Goal: Information Seeking & Learning: Compare options

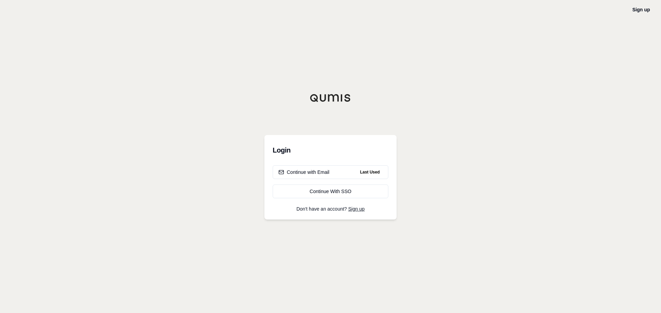
click at [307, 170] on div "Continue with Email" at bounding box center [303, 172] width 51 height 7
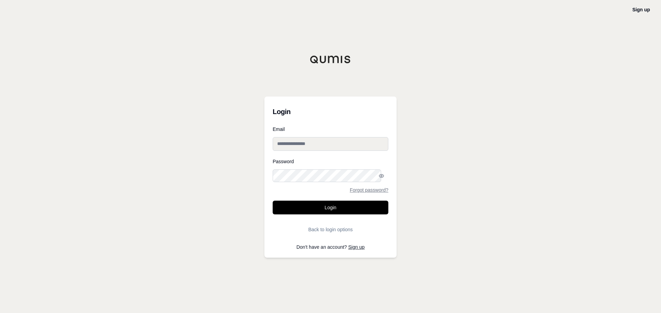
type input "**********"
click at [305, 149] on input "**********" at bounding box center [330, 144] width 116 height 14
click at [319, 203] on button "Login" at bounding box center [330, 208] width 116 height 14
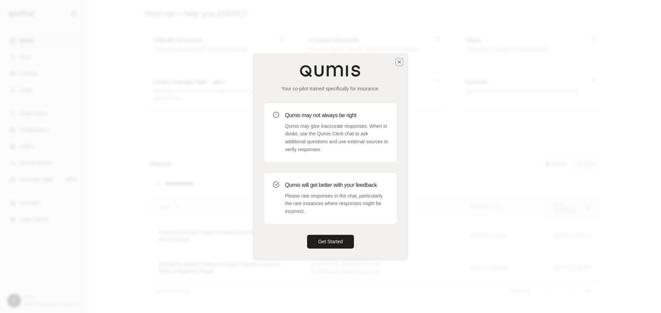
click at [398, 65] on icon "button" at bounding box center [399, 62] width 6 height 6
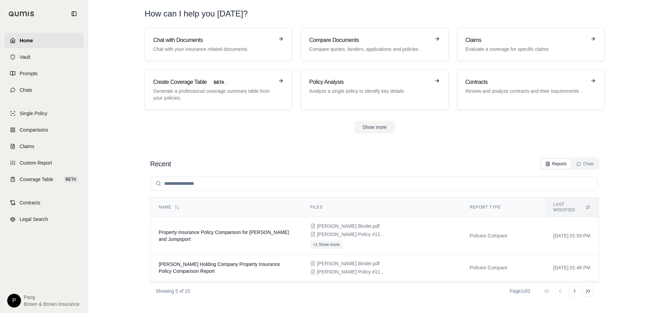
click at [345, 46] on p "Compare quotes, binders, applications and policies" at bounding box center [369, 49] width 121 height 7
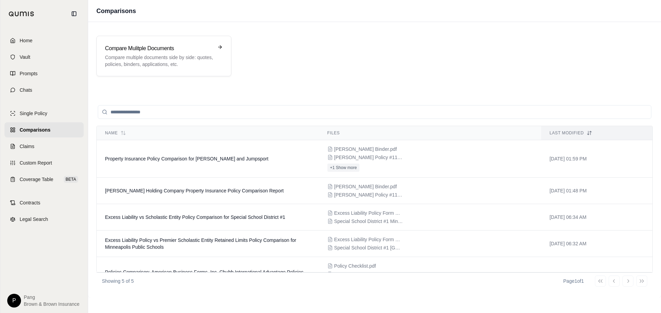
click at [172, 47] on h3 "Compare Mulitple Documents" at bounding box center [159, 48] width 108 height 8
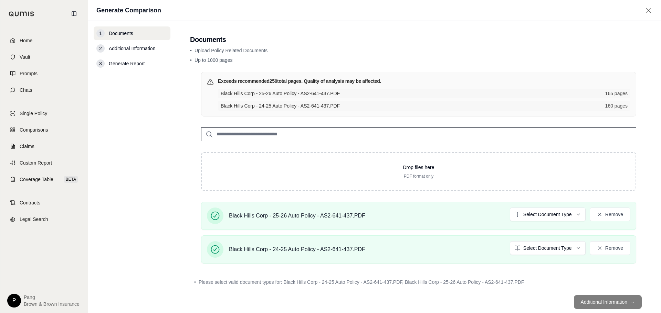
click at [608, 290] on footer "Additional Information →" at bounding box center [418, 302] width 457 height 25
click at [559, 275] on div "• Please select valid document types for: Black Hills Corp - 24-25 Auto Policy …" at bounding box center [418, 282] width 457 height 15
click at [560, 205] on html "Home Vault Prompts Chats Single Policy Comparisons Claims Custom Report Coverag…" at bounding box center [330, 156] width 661 height 313
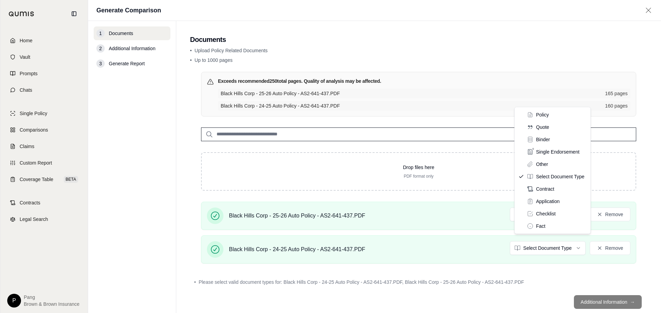
click at [554, 233] on html "Home Vault Prompts Chats Single Policy Comparisons Claims Custom Report Coverag…" at bounding box center [330, 156] width 661 height 313
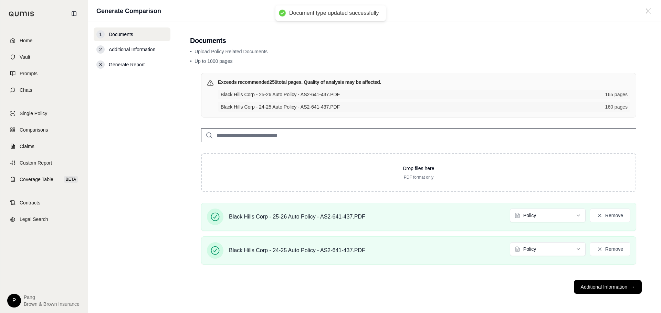
click at [616, 291] on button "Additional Information →" at bounding box center [608, 287] width 68 height 14
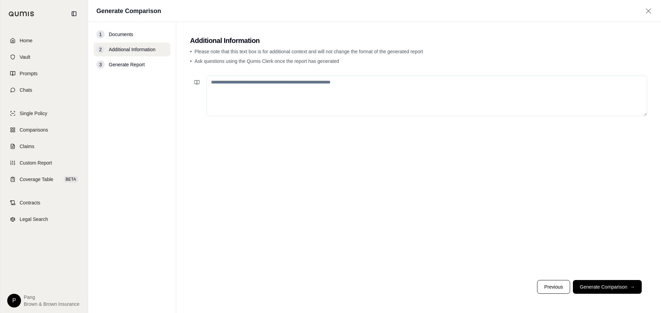
click at [626, 290] on button "Generate Comparison →" at bounding box center [607, 287] width 69 height 14
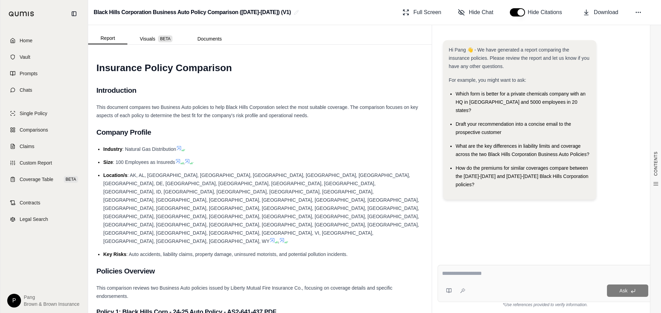
click at [23, 54] on span "Vault" at bounding box center [25, 57] width 11 height 7
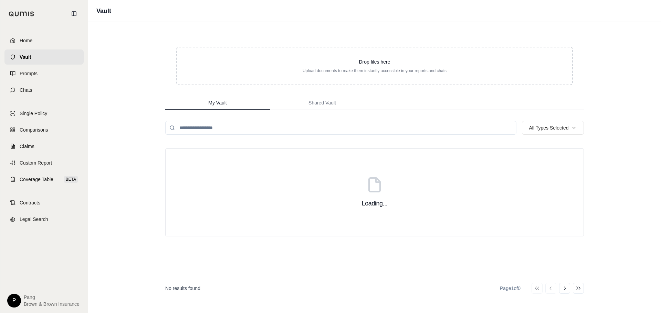
click at [307, 96] on button "Shared Vault" at bounding box center [322, 103] width 105 height 14
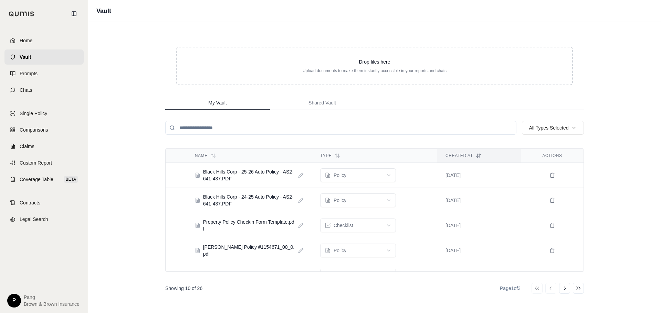
click at [218, 99] on span "My Vault" at bounding box center [217, 102] width 18 height 7
click at [220, 99] on span "My Vault" at bounding box center [217, 102] width 18 height 7
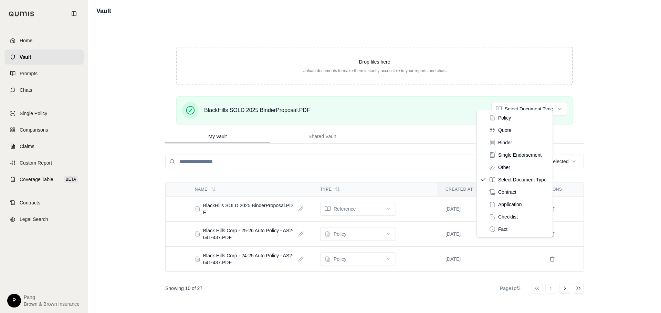
click at [536, 101] on html "Home Vault Prompts Chats Single Policy Comparisons Claims Custom Report Coverag…" at bounding box center [330, 156] width 661 height 313
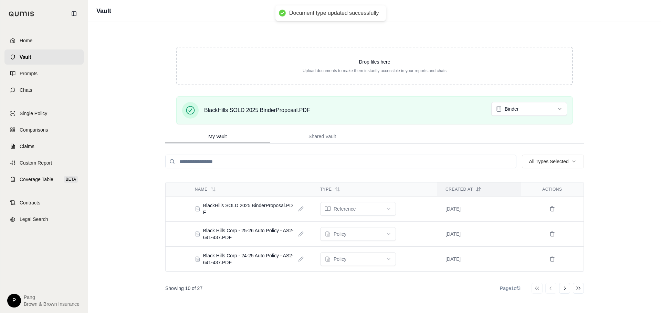
click at [592, 117] on div "Vault Drop files here Upload documents to make them instantly accessible in you…" at bounding box center [374, 156] width 573 height 313
click at [24, 37] on span "Home" at bounding box center [26, 40] width 13 height 7
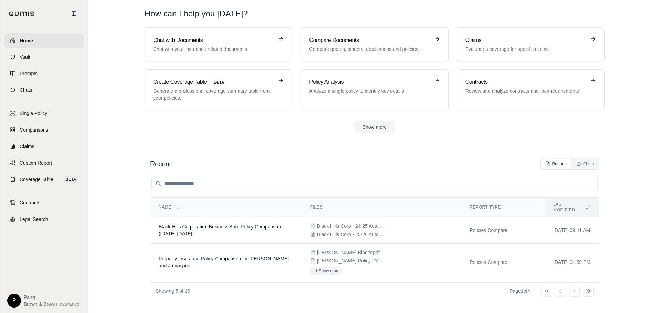
click at [388, 46] on p "Compare quotes, binders, applications and policies" at bounding box center [369, 49] width 121 height 7
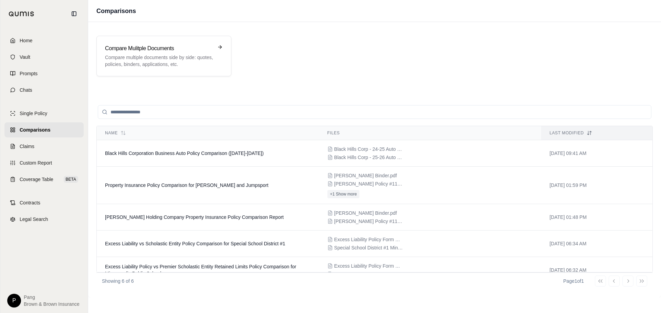
click at [173, 48] on h3 "Compare Mulitple Documents" at bounding box center [159, 48] width 108 height 8
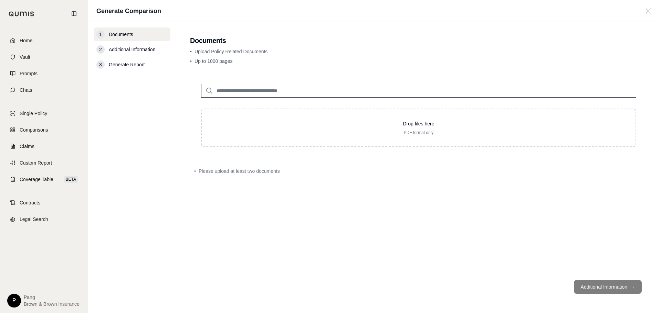
click at [242, 86] on input "search" at bounding box center [418, 91] width 435 height 14
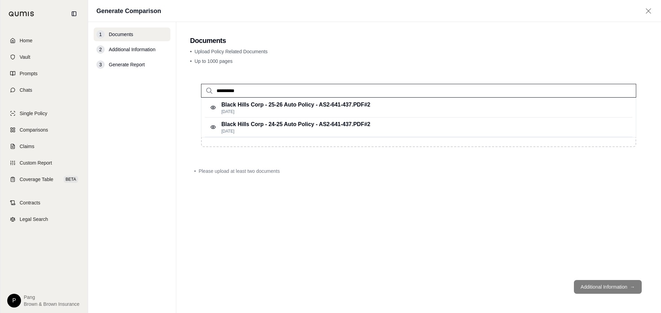
click at [255, 120] on p "Black Hills Corp - 24-25 Auto Policy - AS2-641-437.PDF #2" at bounding box center [295, 124] width 149 height 8
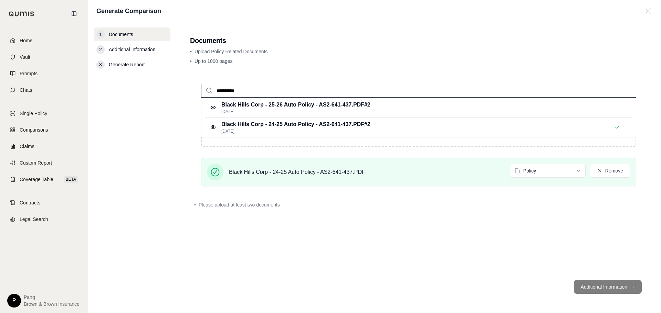
click at [253, 85] on input "**********" at bounding box center [418, 91] width 435 height 14
click at [257, 101] on p "Black Hills Corp - 25-26 Auto Policy - AS2-641-437.PDF #2" at bounding box center [295, 105] width 149 height 8
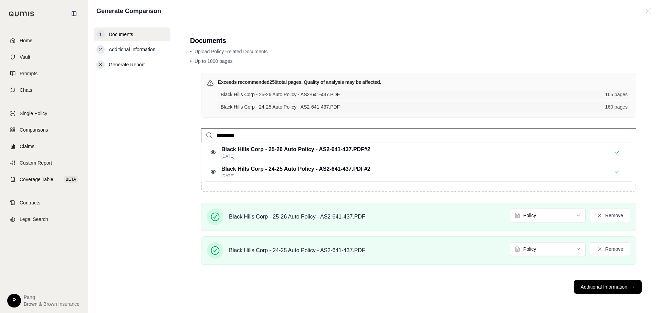
drag, startPoint x: 244, startPoint y: 128, endPoint x: 152, endPoint y: 129, distance: 92.2
click at [152, 129] on div "**********" at bounding box center [374, 167] width 573 height 291
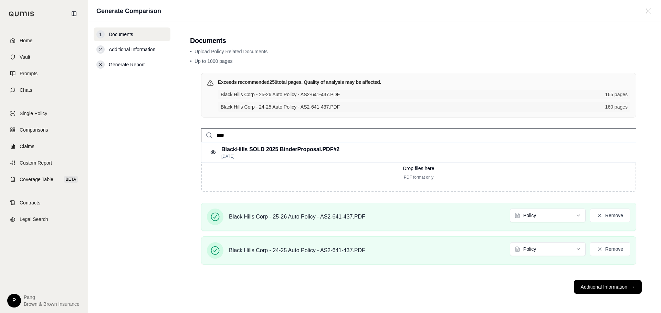
type input "****"
click at [222, 146] on p "BlackHills SOLD 2025 BinderProposal.PDF #2" at bounding box center [280, 150] width 118 height 8
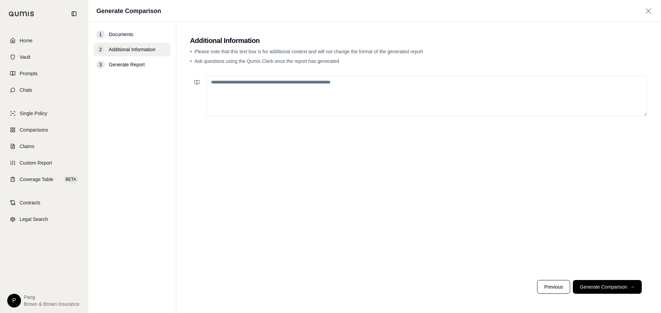
click at [254, 95] on textarea at bounding box center [426, 96] width 440 height 41
type textarea "**********"
click at [110, 34] on span "Documents" at bounding box center [121, 34] width 24 height 7
click at [557, 287] on button "Previous" at bounding box center [553, 287] width 33 height 14
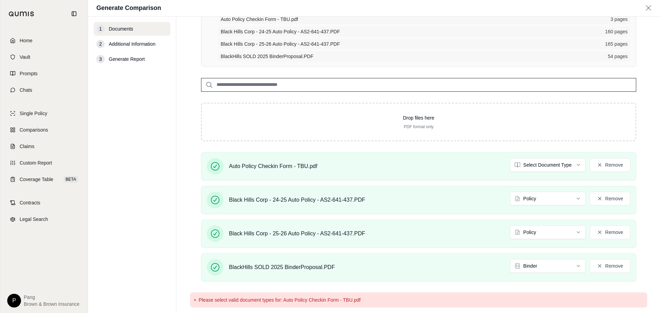
scroll to position [78, 0]
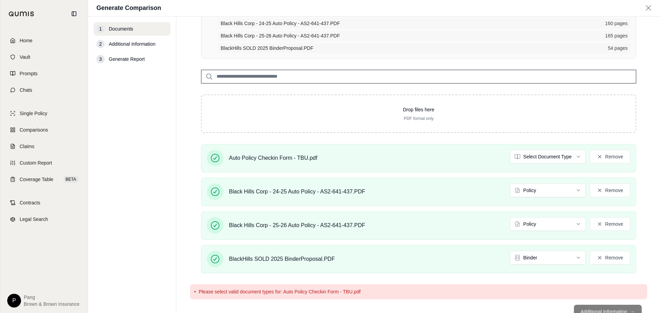
click at [576, 143] on html "Home Vault Prompts Chats Single Policy Comparisons Claims Custom Report Coverag…" at bounding box center [330, 156] width 661 height 313
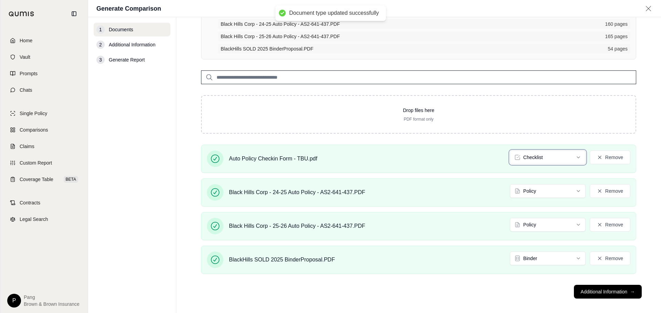
scroll to position [60, 0]
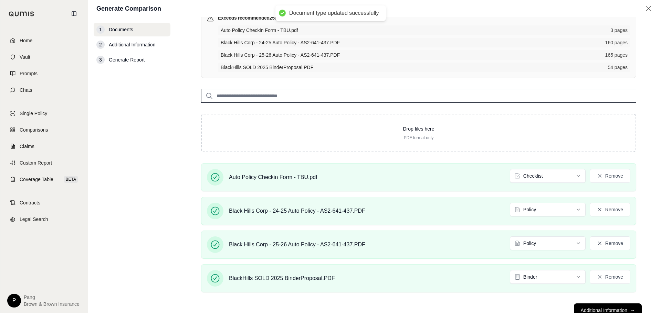
click at [605, 304] on button "Additional Information →" at bounding box center [608, 311] width 68 height 14
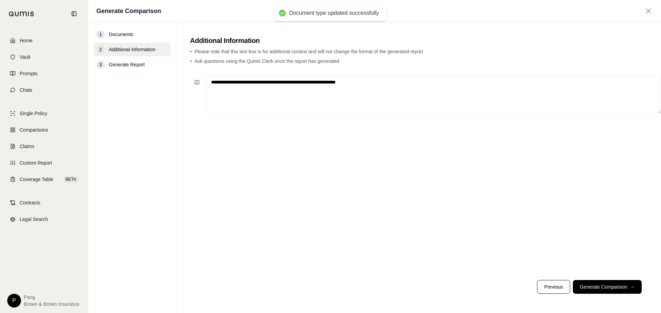
scroll to position [0, 0]
click at [353, 78] on textarea "**********" at bounding box center [433, 95] width 454 height 38
type textarea "**********"
click at [611, 290] on button "Generate Comparison →" at bounding box center [607, 287] width 69 height 14
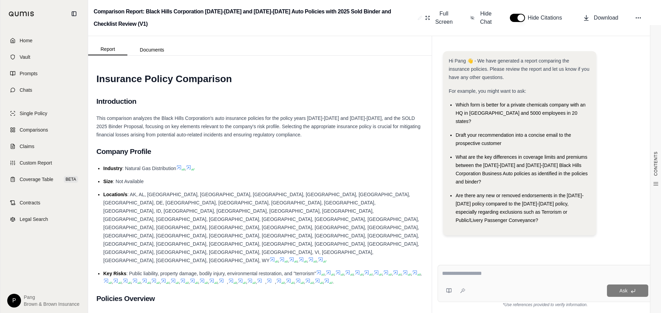
click at [603, 14] on span "Download" at bounding box center [606, 18] width 24 height 8
click at [29, 39] on span "Home" at bounding box center [26, 40] width 13 height 7
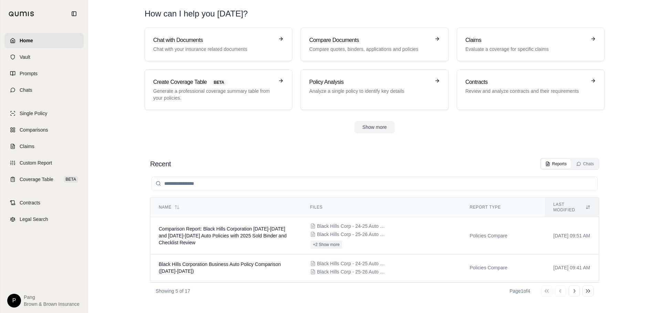
click at [339, 46] on p "Compare quotes, binders, applications and policies" at bounding box center [369, 49] width 121 height 7
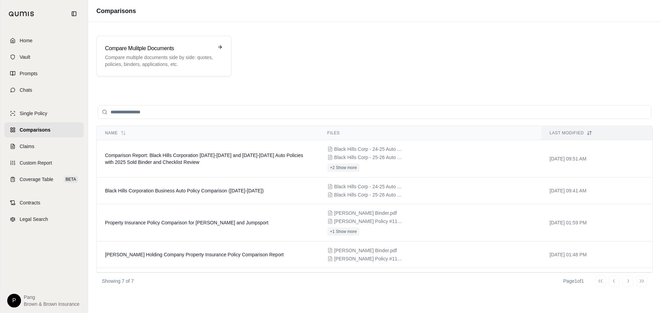
click at [173, 44] on h3 "Compare Mulitple Documents" at bounding box center [159, 48] width 108 height 8
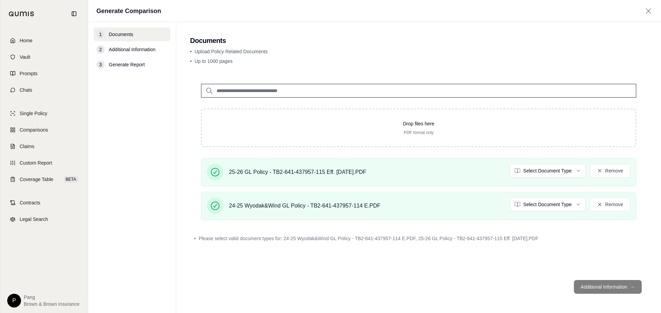
click at [353, 85] on input "search" at bounding box center [418, 91] width 435 height 14
type input "****"
click at [317, 102] on p "BlackHills SOLD 2025 BinderProposal.PDF #2" at bounding box center [280, 105] width 118 height 8
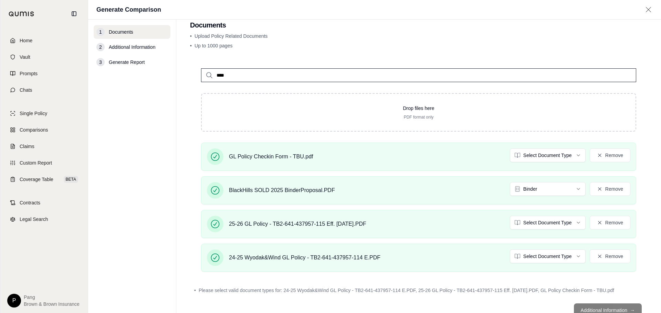
scroll to position [16, 0]
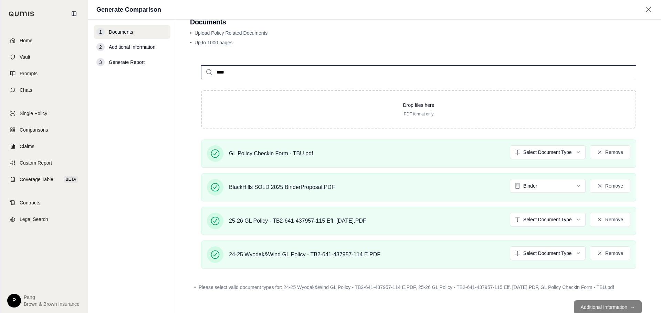
click at [607, 295] on footer "Additional Information →" at bounding box center [418, 307] width 457 height 25
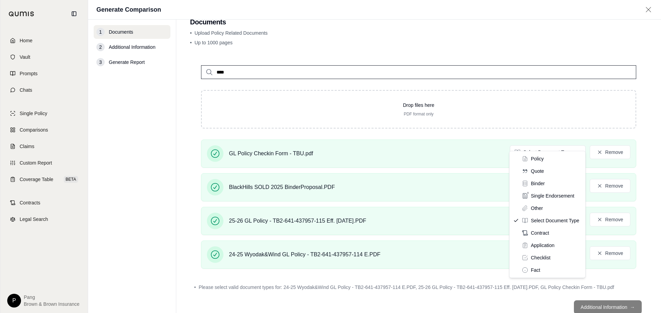
click at [554, 141] on html "Home Vault Prompts Chats Single Policy Comparisons Claims Custom Report Coverag…" at bounding box center [330, 156] width 661 height 313
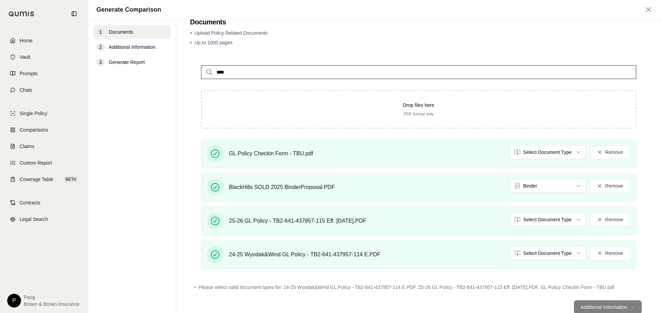
click at [597, 295] on footer "Additional Information →" at bounding box center [418, 307] width 457 height 25
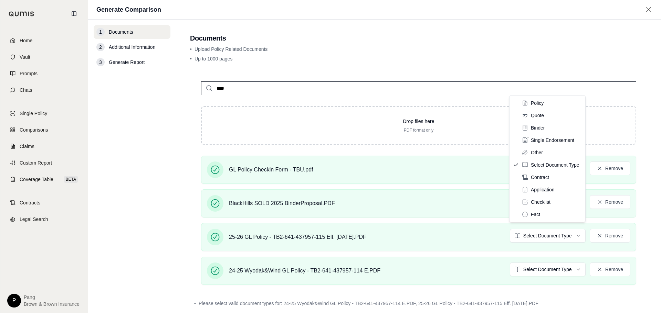
click at [569, 222] on html "Home Vault Prompts Chats Single Policy Comparisons Claims Custom Report Coverag…" at bounding box center [330, 156] width 661 height 313
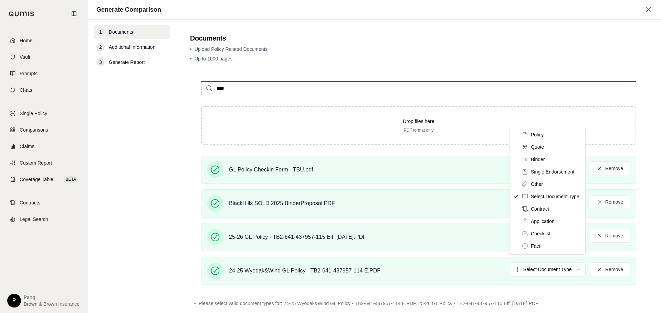
click at [556, 253] on html "Home Vault Prompts Chats Single Policy Comparisons Claims Custom Report Coverag…" at bounding box center [330, 156] width 661 height 313
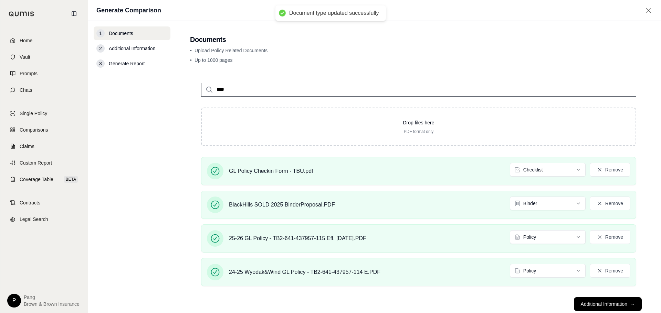
click at [607, 298] on button "Additional Information →" at bounding box center [608, 305] width 68 height 14
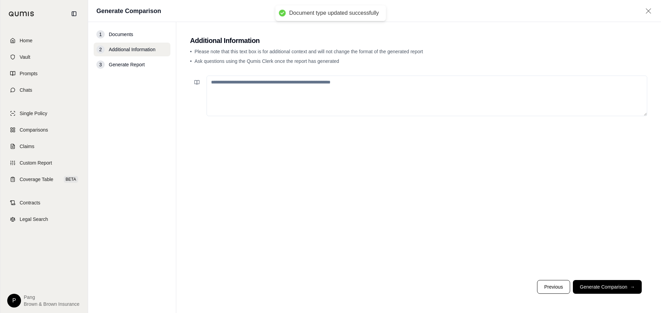
click at [271, 92] on textarea at bounding box center [426, 96] width 440 height 41
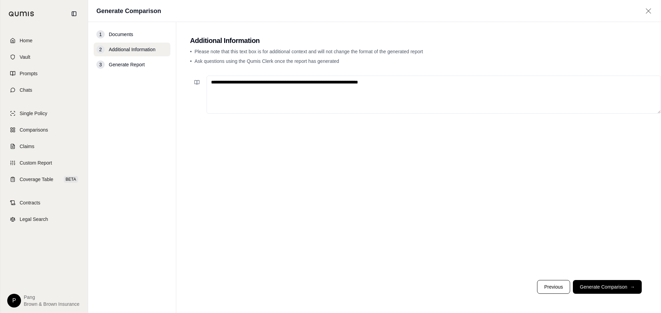
drag, startPoint x: 408, startPoint y: 83, endPoint x: 140, endPoint y: 85, distance: 267.7
click at [140, 85] on div "**********" at bounding box center [374, 167] width 573 height 291
click at [248, 76] on textarea "**********" at bounding box center [433, 95] width 454 height 38
click at [255, 76] on textarea "**********" at bounding box center [433, 95] width 454 height 38
drag, startPoint x: 371, startPoint y: 75, endPoint x: 172, endPoint y: 79, distance: 198.9
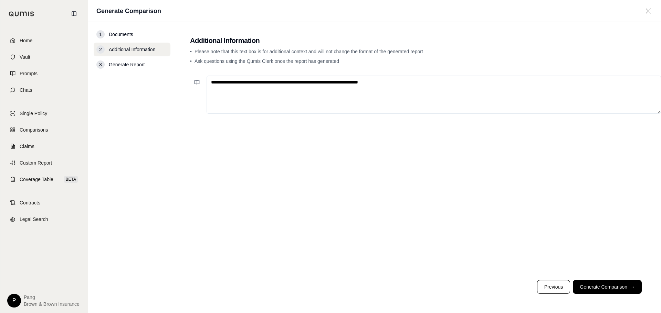
click at [176, 79] on main "**********" at bounding box center [418, 167] width 484 height 291
type textarea "**********"
click at [620, 289] on button "Generate Comparison →" at bounding box center [607, 287] width 69 height 14
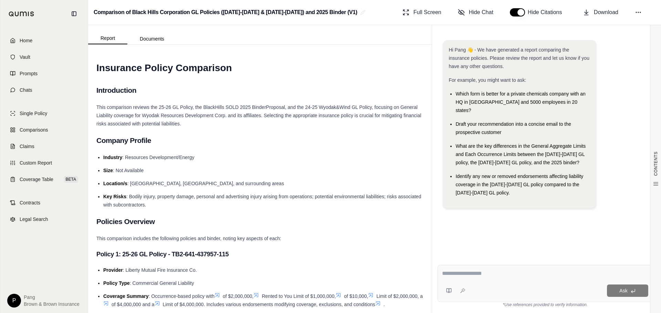
click at [607, 15] on span "Download" at bounding box center [606, 12] width 24 height 8
click at [28, 37] on span "Home" at bounding box center [26, 40] width 13 height 7
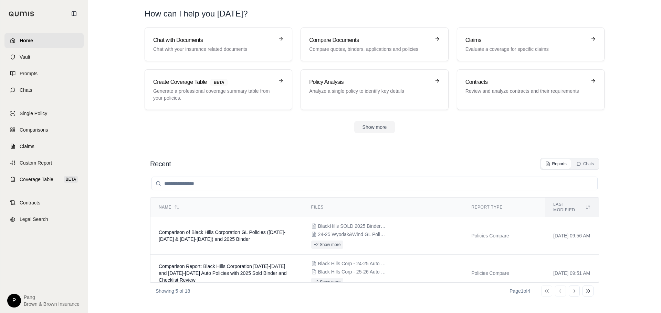
click at [375, 39] on h3 "Compare Documents" at bounding box center [369, 40] width 121 height 8
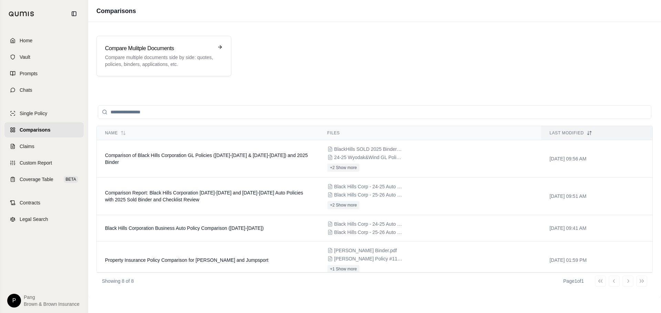
click at [155, 63] on p "Compare multiple documents side by side: quotes, policies, binders, application…" at bounding box center [159, 61] width 108 height 14
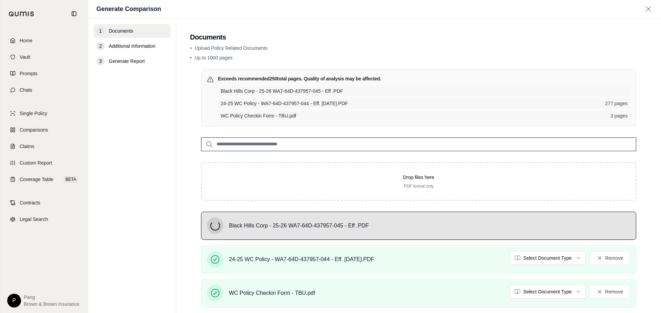
click at [275, 138] on input "search" at bounding box center [418, 145] width 435 height 14
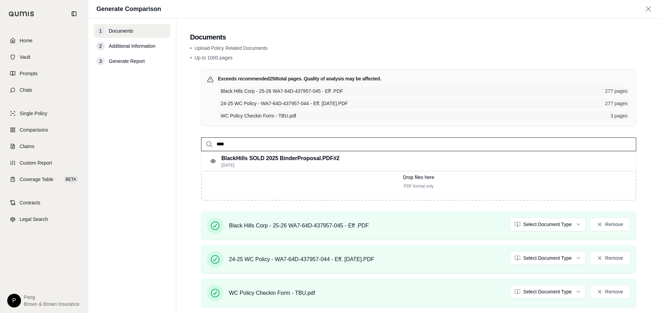
type input "****"
click at [289, 154] on p "BlackHills SOLD 2025 BinderProposal.PDF #2" at bounding box center [280, 158] width 118 height 8
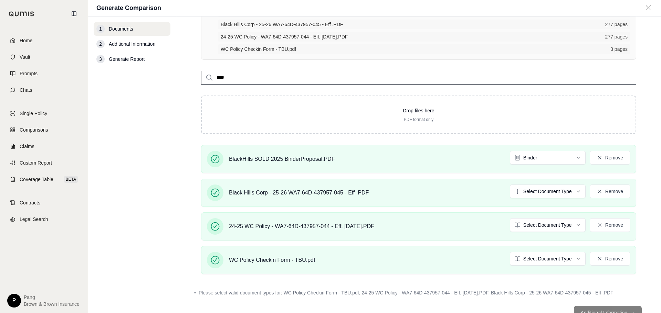
scroll to position [78, 0]
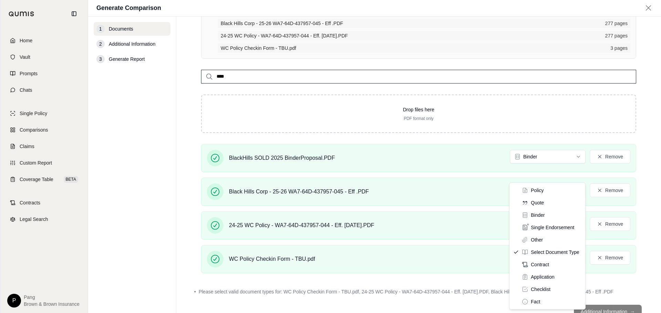
click at [577, 175] on html "Home Vault Prompts Chats Single Policy Comparisons Claims Custom Report Coverag…" at bounding box center [330, 156] width 661 height 313
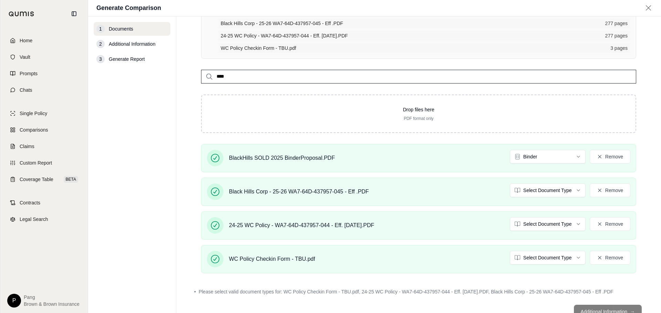
click at [564, 207] on html "Home Vault Prompts Chats Single Policy Comparisons Claims Custom Report Coverag…" at bounding box center [330, 156] width 661 height 313
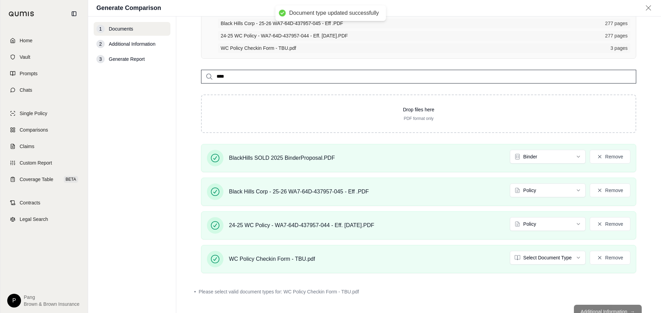
click at [550, 236] on html "Document type updated successfully Document type updated successfully Home Vaul…" at bounding box center [330, 156] width 661 height 313
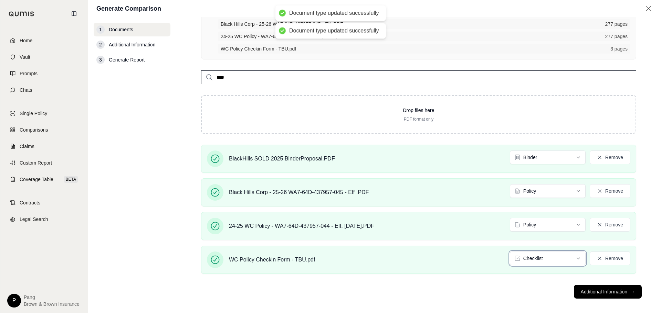
scroll to position [60, 0]
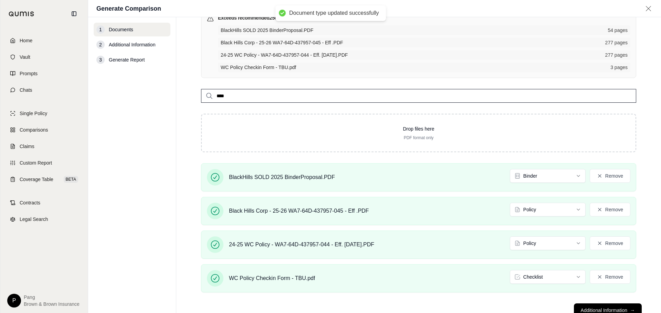
click at [590, 304] on button "Additional Information →" at bounding box center [608, 311] width 68 height 14
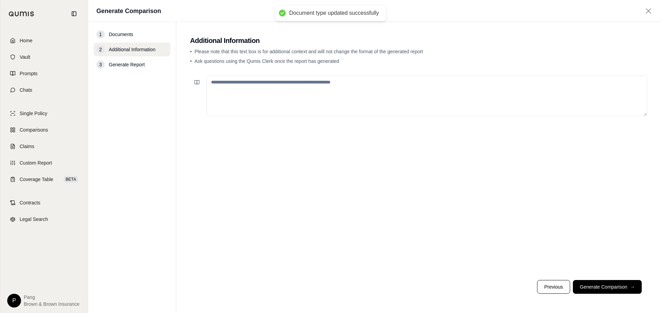
scroll to position [0, 0]
click at [224, 85] on textarea at bounding box center [426, 96] width 440 height 41
click at [560, 288] on button "Previous" at bounding box center [553, 287] width 33 height 14
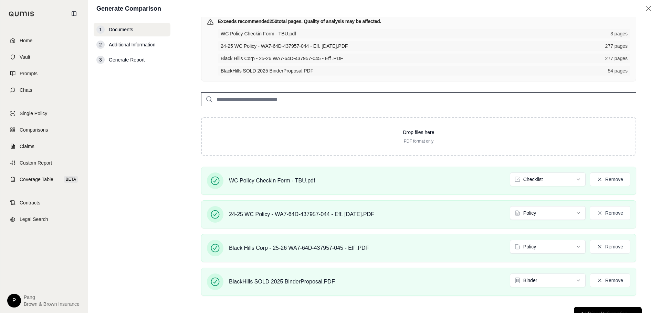
scroll to position [60, 0]
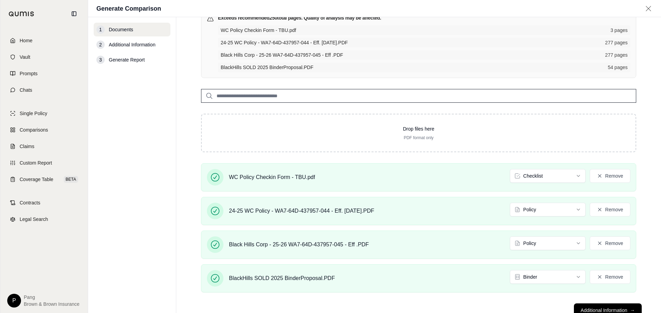
click at [601, 304] on button "Additional Information →" at bounding box center [608, 311] width 68 height 14
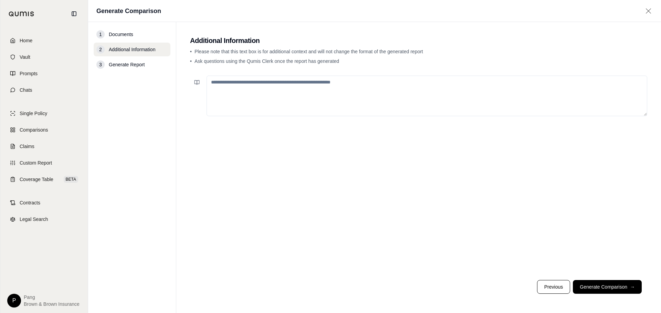
click at [348, 98] on textarea at bounding box center [426, 96] width 440 height 41
paste textarea "**********"
type textarea "**********"
click at [592, 287] on button "Generate Comparison →" at bounding box center [607, 287] width 69 height 14
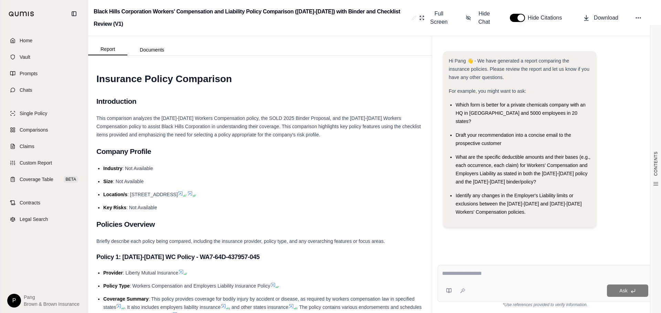
click at [610, 14] on span "Download" at bounding box center [606, 18] width 24 height 8
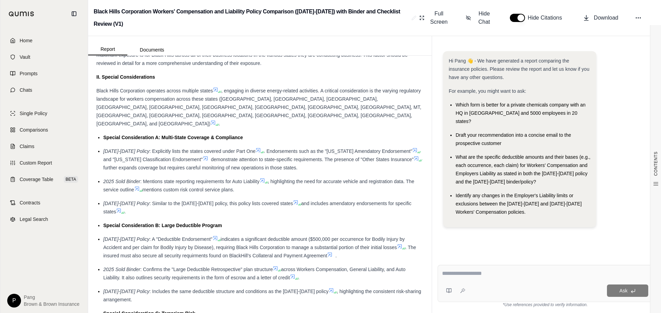
scroll to position [585, 0]
